Goal: Task Accomplishment & Management: Manage account settings

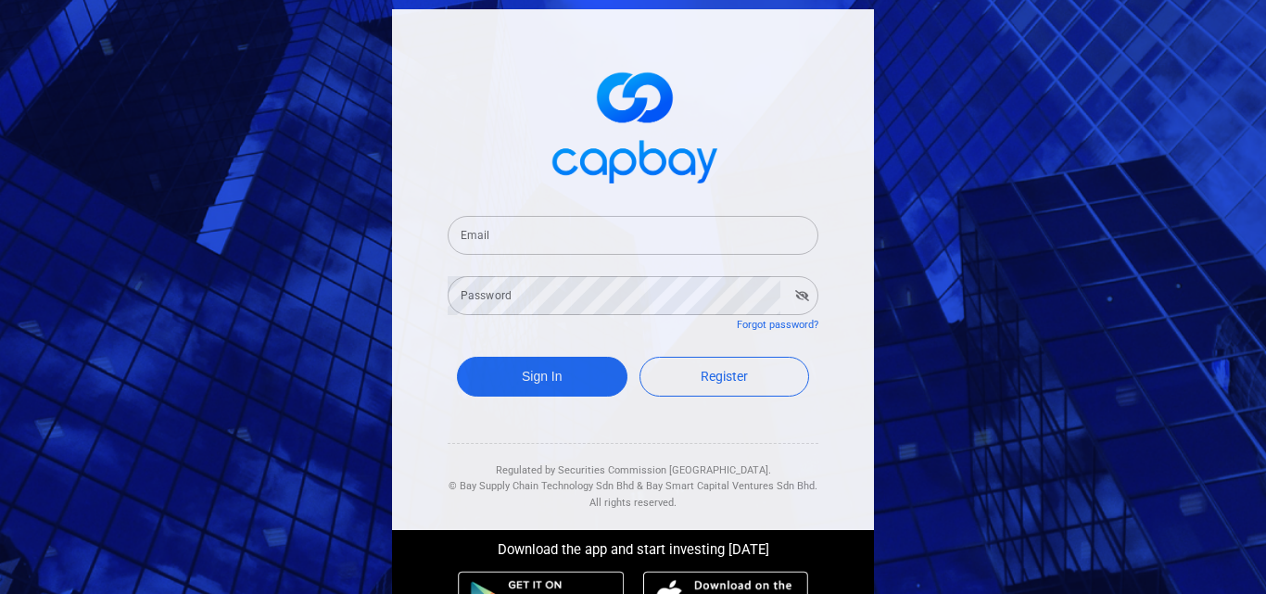
click at [550, 229] on input "Email" at bounding box center [633, 235] width 371 height 39
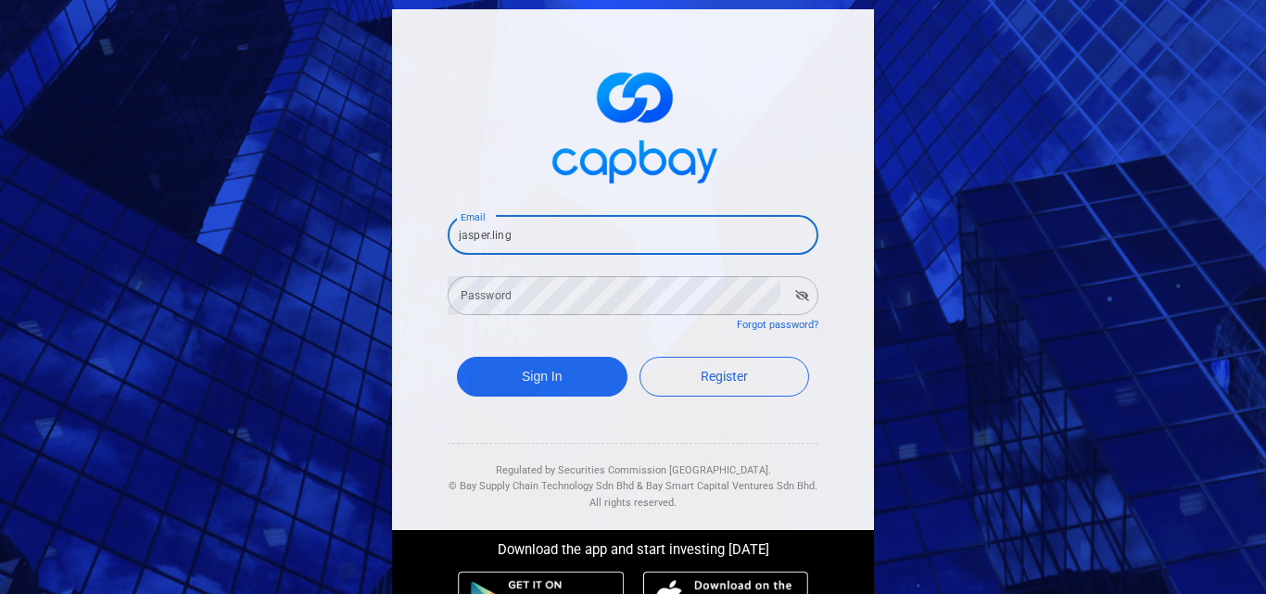
type input "[EMAIL_ADDRESS][DOMAIN_NAME]"
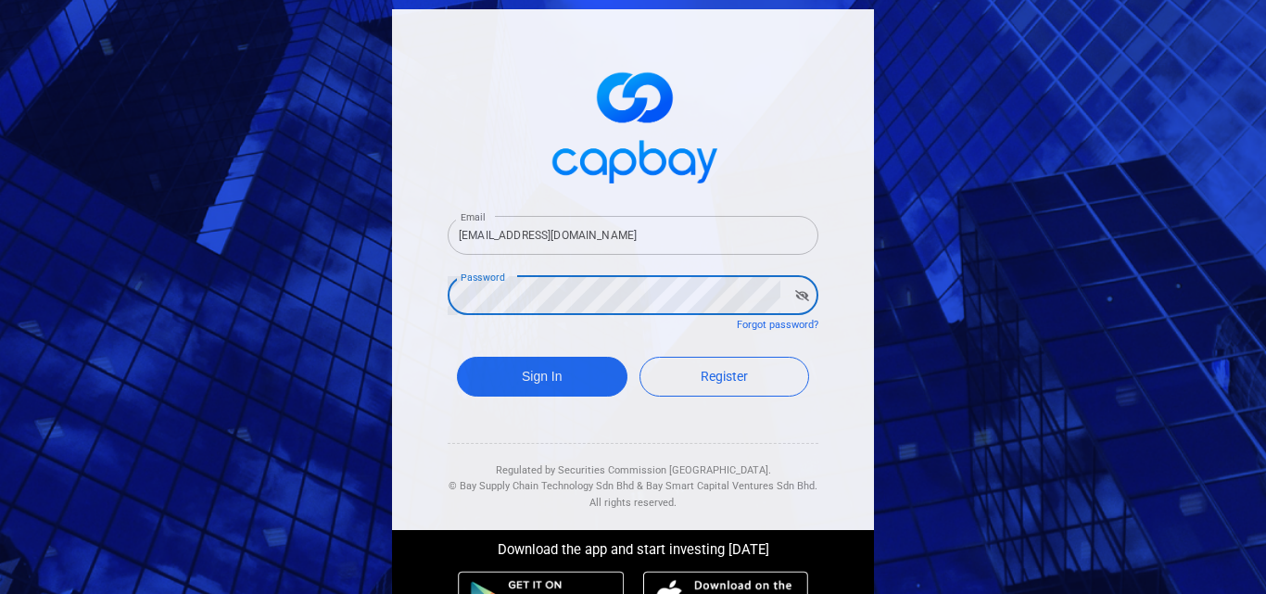
click at [457, 357] on button "Sign In" at bounding box center [542, 377] width 171 height 40
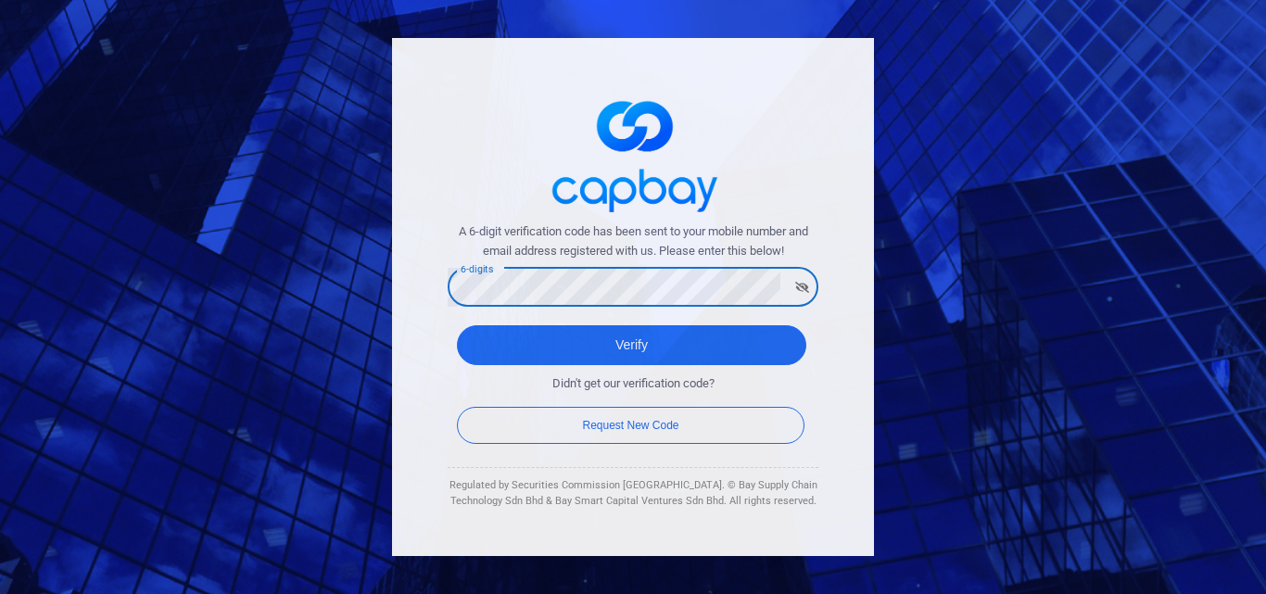
click at [457, 325] on button "Verify" at bounding box center [631, 345] width 349 height 40
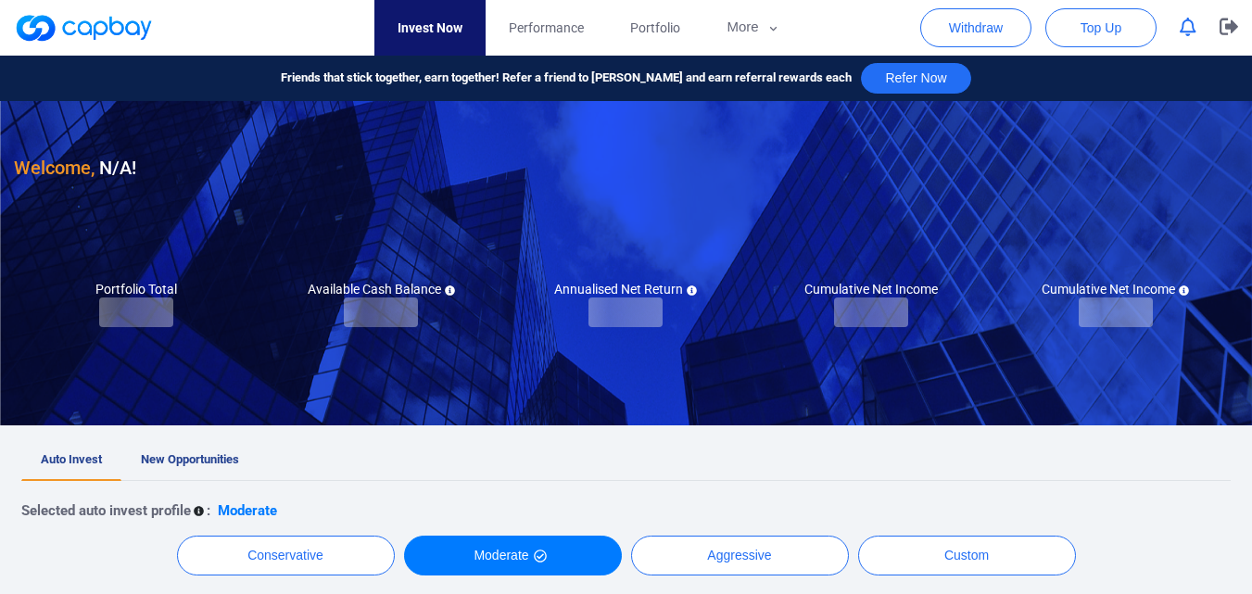
checkbox input "true"
